Goal: Task Accomplishment & Management: Manage account settings

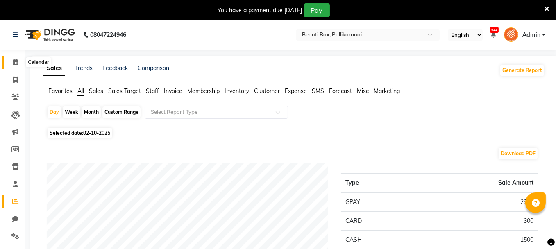
click at [16, 64] on icon at bounding box center [15, 62] width 5 height 6
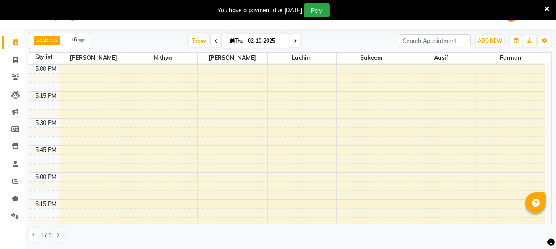
scroll to position [984, 0]
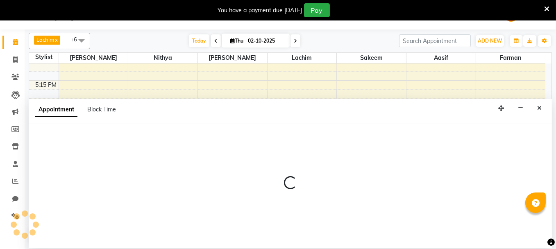
select select "9763"
select select "tentative"
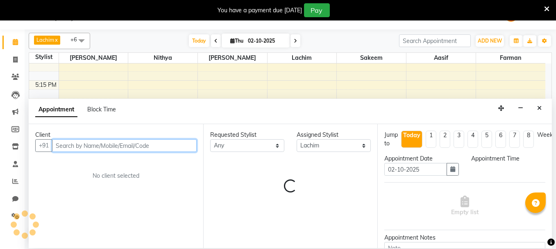
select select "1080"
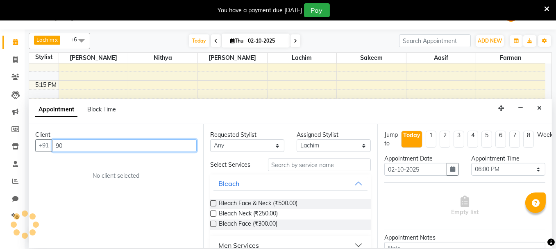
type input "9"
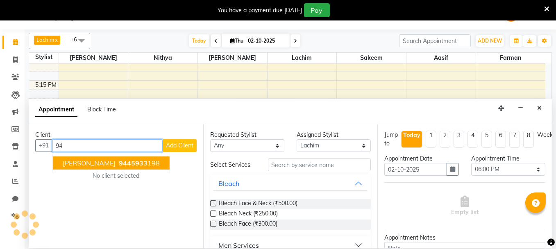
type input "9"
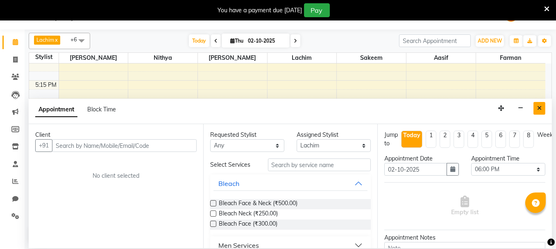
click at [543, 106] on button "Close" at bounding box center [540, 108] width 12 height 13
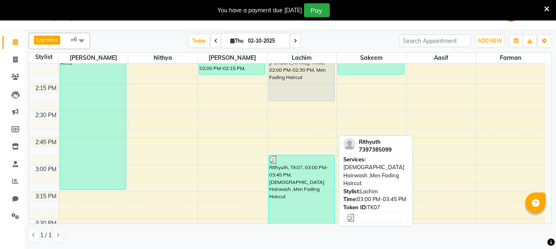
scroll to position [615, 0]
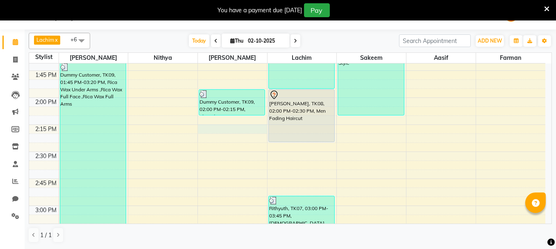
click at [212, 126] on div "8:00 AM 8:15 AM 8:30 AM 8:45 AM 9:00 AM 9:15 AM 9:30 AM 9:45 AM 10:00 AM 10:15 …" at bounding box center [287, 206] width 516 height 1514
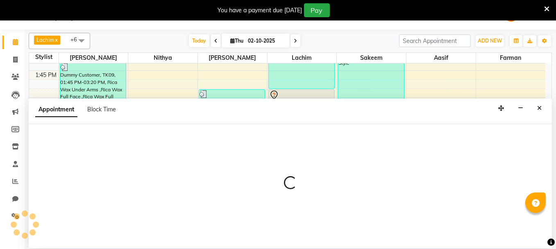
select select "40097"
select select "855"
select select "tentative"
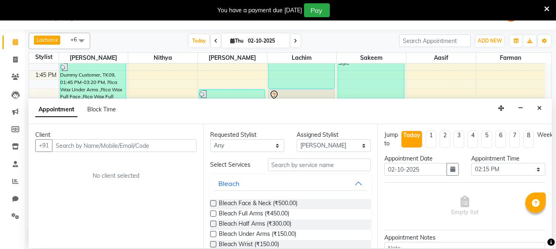
click at [143, 143] on input "text" at bounding box center [124, 145] width 145 height 13
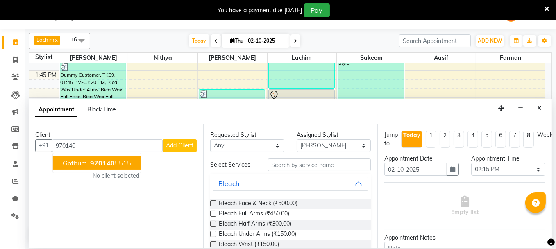
click at [121, 160] on ngb-highlight "970140 5515" at bounding box center [110, 163] width 43 height 8
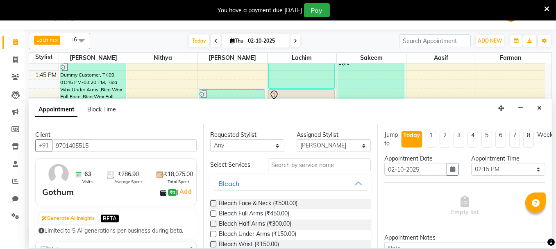
type input "9701405515"
click at [292, 164] on input "text" at bounding box center [319, 165] width 103 height 13
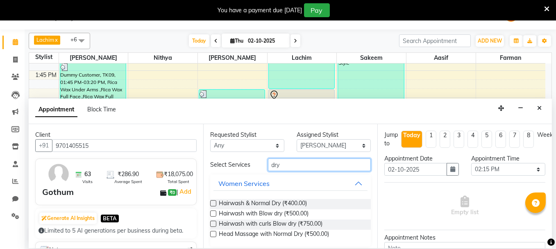
type input "dry"
click at [212, 201] on label at bounding box center [213, 203] width 6 height 6
click at [212, 202] on input "checkbox" at bounding box center [212, 204] width 5 height 5
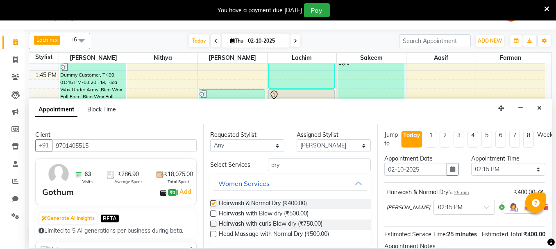
checkbox input "false"
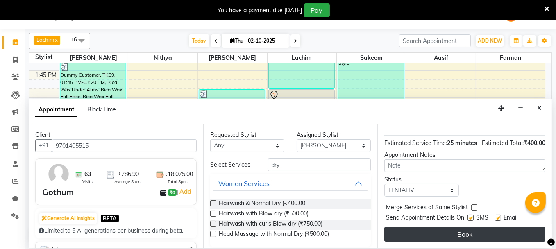
click at [507, 229] on button "Book" at bounding box center [464, 234] width 161 height 15
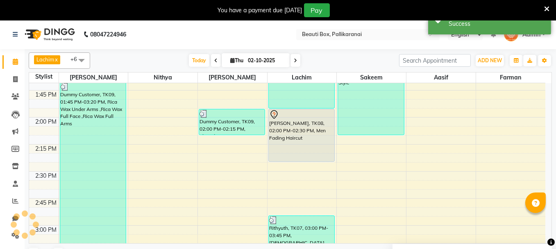
scroll to position [0, 0]
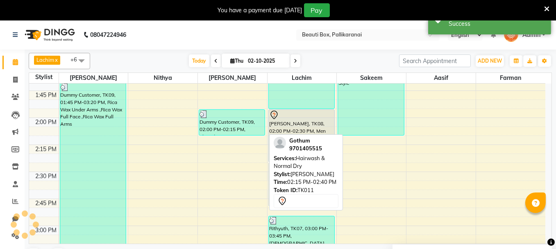
drag, startPoint x: 226, startPoint y: 148, endPoint x: 291, endPoint y: 176, distance: 70.8
click at [291, 176] on div "Lachim x [PERSON_NAME] x [PERSON_NAME] x [PERSON_NAME] x Sakeem x +6 Select All…" at bounding box center [290, 158] width 523 height 217
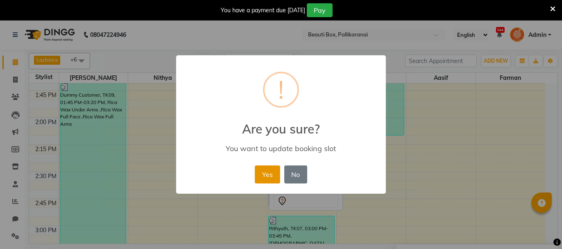
click at [261, 174] on button "Yes" at bounding box center [267, 175] width 25 height 18
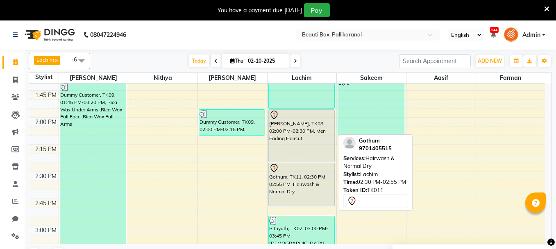
click at [297, 173] on div "Gothum, TK11, 02:30 PM-02:55 PM, Hairwash & Normal Dry" at bounding box center [302, 184] width 66 height 43
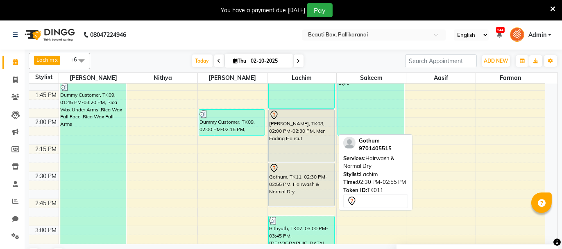
select select "7"
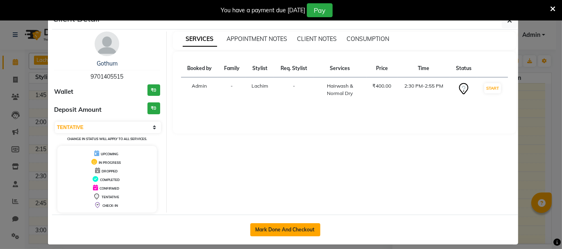
click at [278, 228] on button "Mark Done And Checkout" at bounding box center [285, 229] width 70 height 13
select select "service"
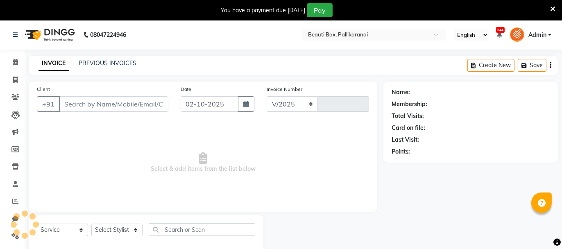
select select "11"
type input "2913"
type input "9701405515"
select select "9763"
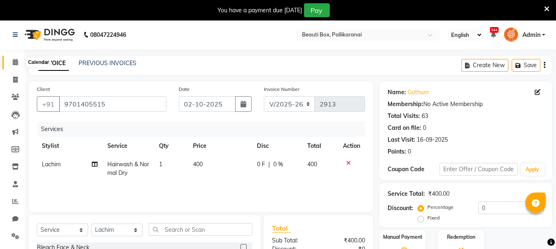
click at [15, 61] on icon at bounding box center [15, 62] width 5 height 6
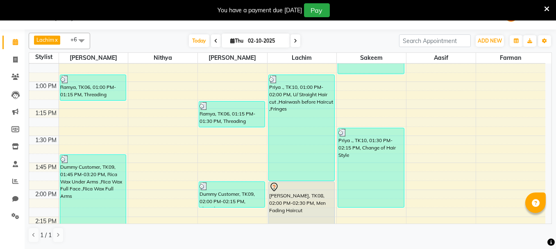
scroll to position [615, 0]
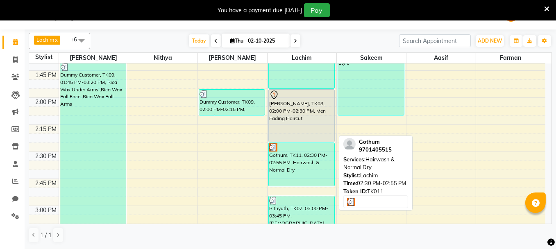
click at [308, 168] on div "Gothum, TK11, 02:30 PM-02:55 PM, Hairwash & Normal Dry" at bounding box center [302, 164] width 66 height 43
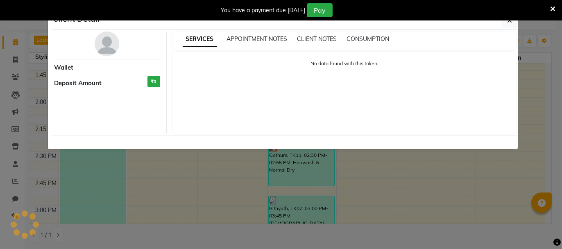
select select "3"
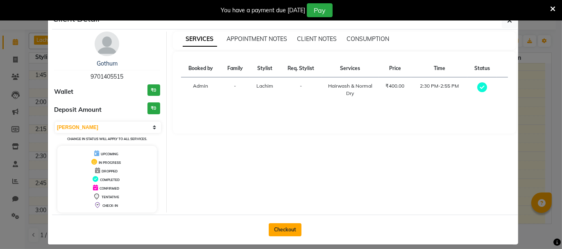
click at [282, 226] on button "Checkout" at bounding box center [285, 229] width 33 height 13
select select "service"
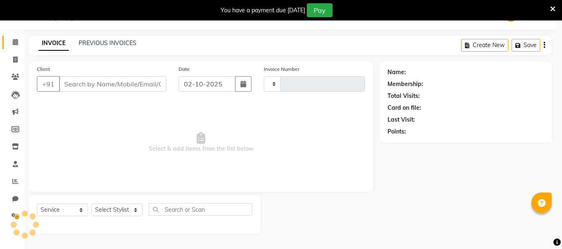
type input "2913"
select select "11"
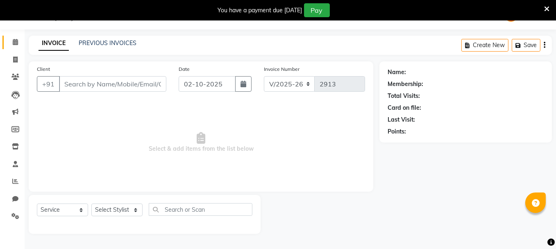
type input "9701405515"
select select "9763"
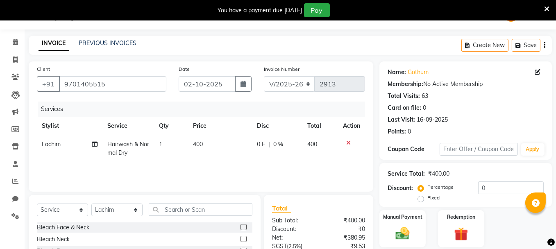
click at [132, 150] on td "Hairwash & Normal Dry" at bounding box center [128, 148] width 52 height 27
select select "9763"
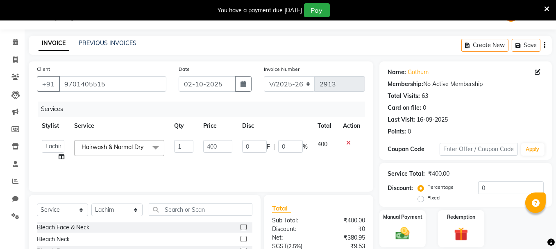
click at [134, 152] on span "Hairwash & Normal Dry x" at bounding box center [115, 147] width 70 height 9
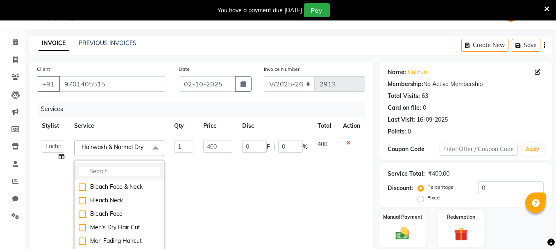
click at [115, 176] on input "multiselect-search" at bounding box center [119, 171] width 81 height 9
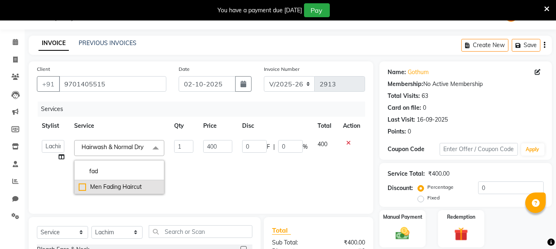
type input "fad"
click at [81, 191] on div "Men Fading Haircut" at bounding box center [119, 187] width 81 height 9
checkbox input "true"
type input "180"
click at [205, 178] on td "180" at bounding box center [217, 167] width 39 height 64
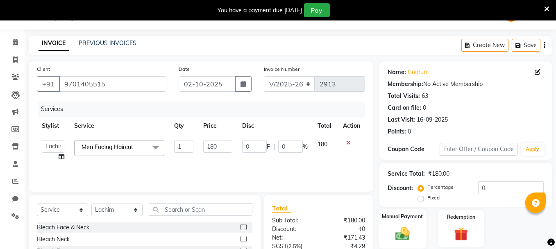
click at [400, 230] on img at bounding box center [402, 233] width 23 height 16
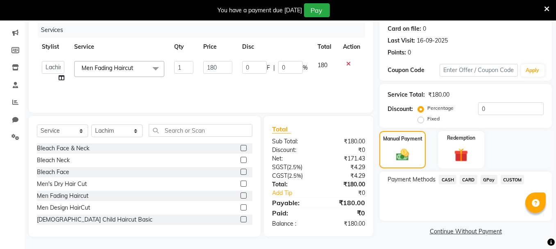
click at [487, 180] on span "GPay" at bounding box center [489, 179] width 17 height 9
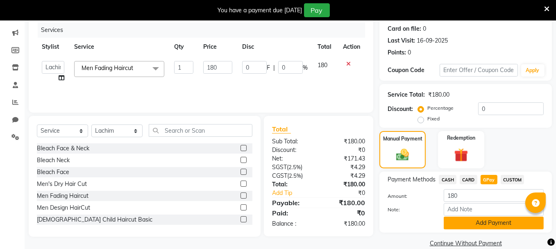
click at [484, 220] on button "Add Payment" at bounding box center [494, 223] width 100 height 13
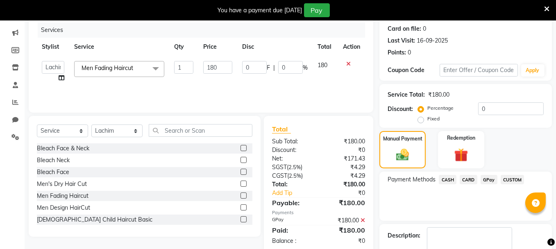
scroll to position [146, 0]
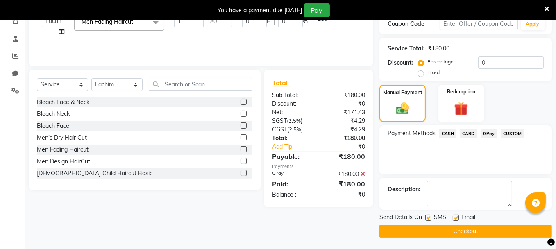
click at [486, 229] on button "Checkout" at bounding box center [466, 231] width 173 height 13
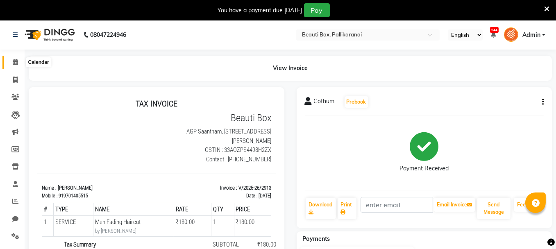
click at [16, 59] on icon at bounding box center [15, 62] width 5 height 6
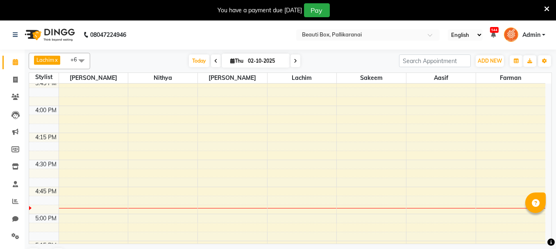
scroll to position [984, 0]
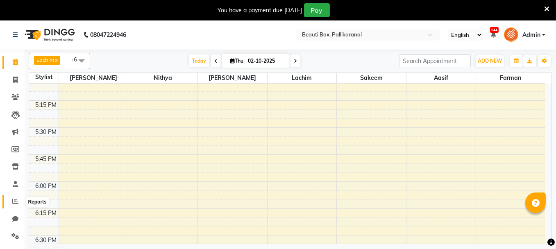
click at [14, 201] on icon at bounding box center [15, 201] width 6 height 6
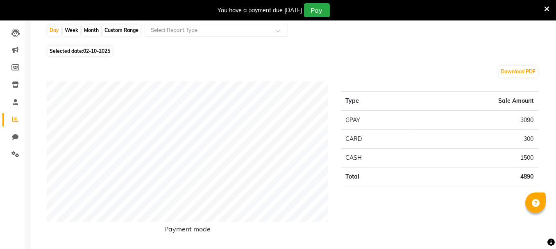
scroll to position [123, 0]
